Goal: Navigation & Orientation: Find specific page/section

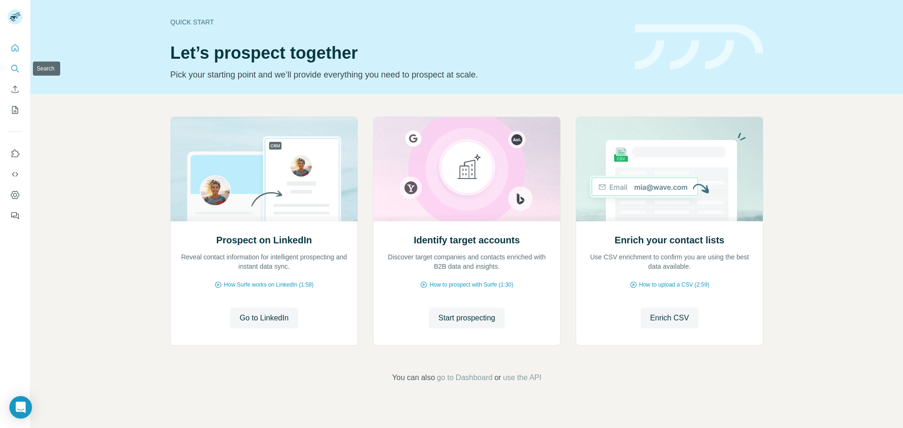
click at [16, 75] on button "Search" at bounding box center [15, 68] width 15 height 17
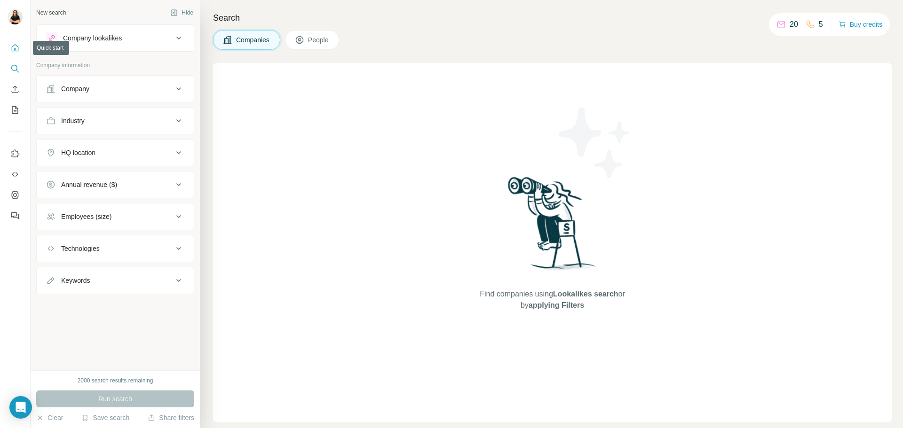
click at [13, 44] on icon "Quick start" at bounding box center [14, 47] width 9 height 9
